Goal: Use online tool/utility: Utilize a website feature to perform a specific function

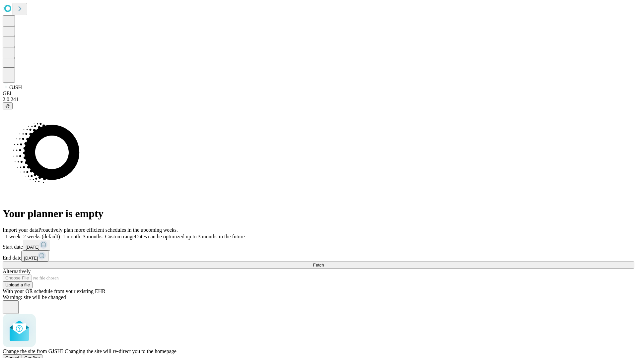
click at [40, 356] on span "Confirm" at bounding box center [33, 358] width 16 height 5
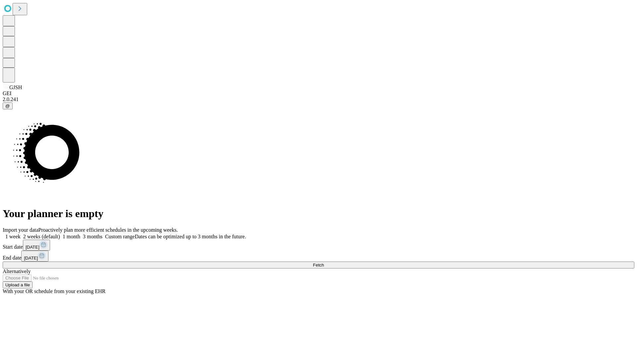
click at [60, 234] on label "2 weeks (default)" at bounding box center [41, 237] width 40 height 6
click at [324, 263] on span "Fetch" at bounding box center [318, 265] width 11 height 5
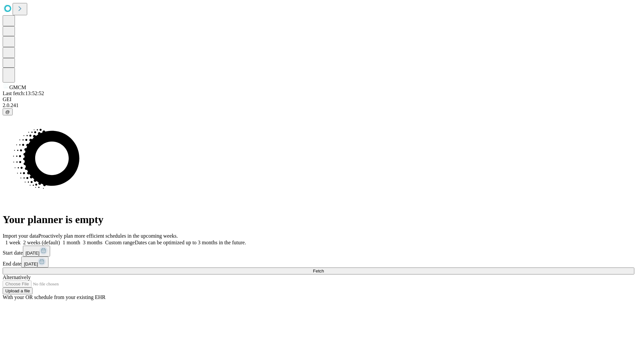
click at [60, 240] on label "2 weeks (default)" at bounding box center [41, 243] width 40 height 6
click at [324, 269] on span "Fetch" at bounding box center [318, 271] width 11 height 5
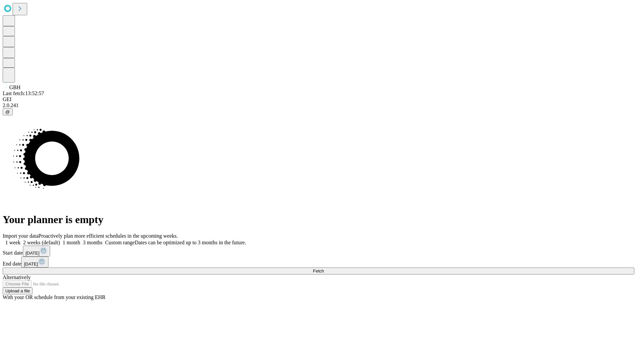
click at [60, 240] on label "2 weeks (default)" at bounding box center [41, 243] width 40 height 6
click at [324, 269] on span "Fetch" at bounding box center [318, 271] width 11 height 5
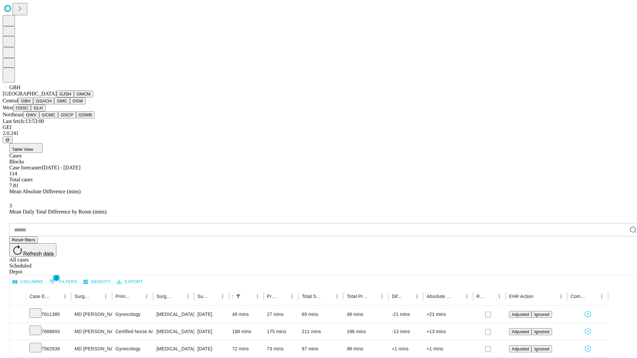
click at [51, 105] on button "GSACH" at bounding box center [43, 101] width 21 height 7
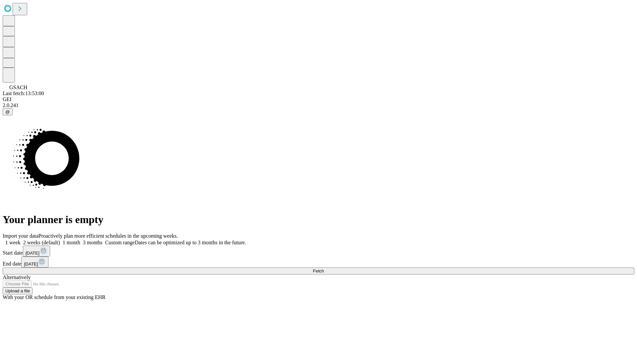
click at [60, 240] on label "2 weeks (default)" at bounding box center [41, 243] width 40 height 6
click at [324, 269] on span "Fetch" at bounding box center [318, 271] width 11 height 5
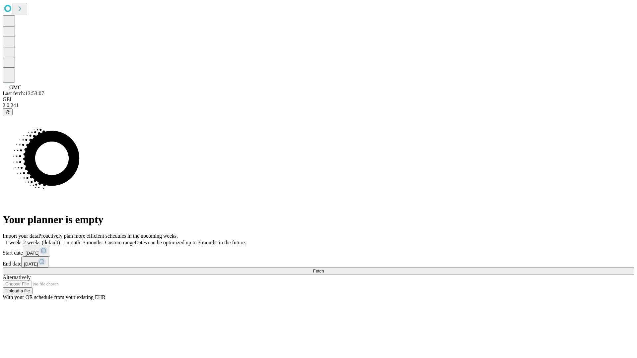
click at [60, 240] on label "2 weeks (default)" at bounding box center [41, 243] width 40 height 6
click at [324, 269] on span "Fetch" at bounding box center [318, 271] width 11 height 5
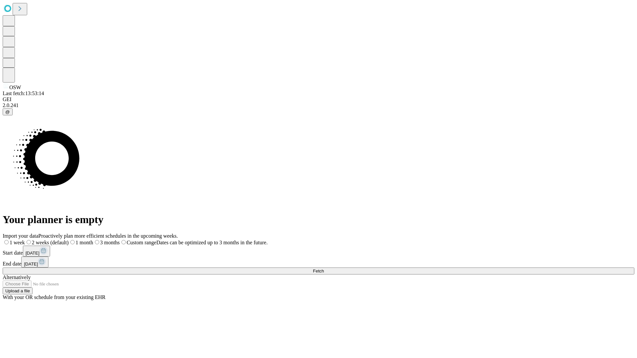
click at [324, 269] on span "Fetch" at bounding box center [318, 271] width 11 height 5
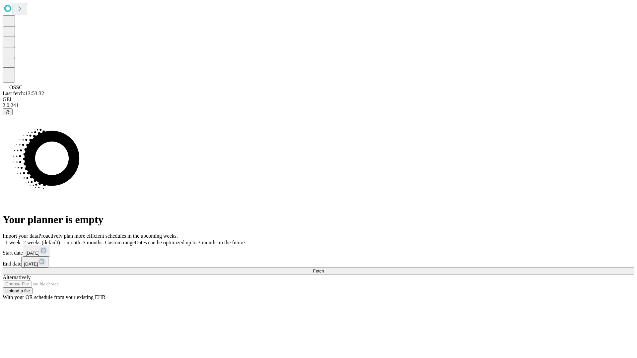
click at [60, 240] on label "2 weeks (default)" at bounding box center [41, 243] width 40 height 6
click at [324, 269] on span "Fetch" at bounding box center [318, 271] width 11 height 5
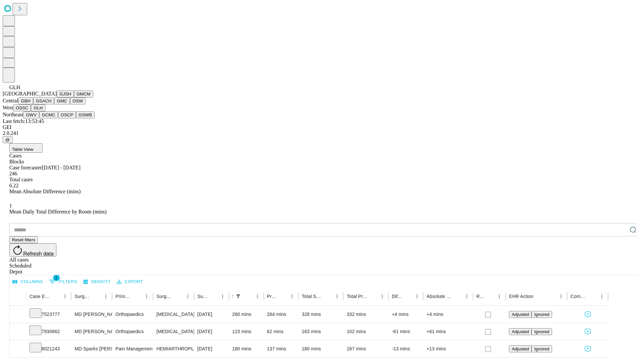
click at [39, 119] on button "GWV" at bounding box center [31, 115] width 16 height 7
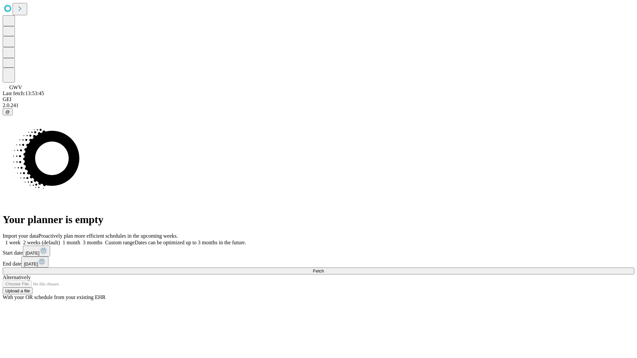
click at [60, 240] on label "2 weeks (default)" at bounding box center [41, 243] width 40 height 6
click at [324, 269] on span "Fetch" at bounding box center [318, 271] width 11 height 5
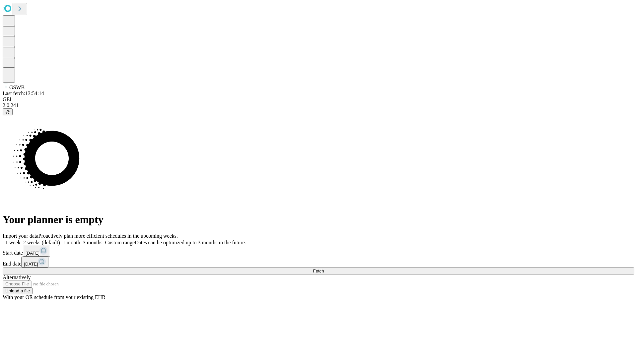
click at [60, 240] on label "2 weeks (default)" at bounding box center [41, 243] width 40 height 6
click at [324, 269] on span "Fetch" at bounding box center [318, 271] width 11 height 5
